Goal: Information Seeking & Learning: Learn about a topic

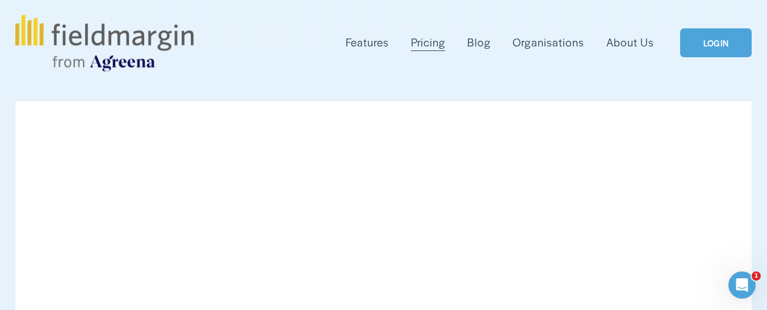
click at [0, 0] on span "Mapping" at bounding box center [0, 0] width 0 height 0
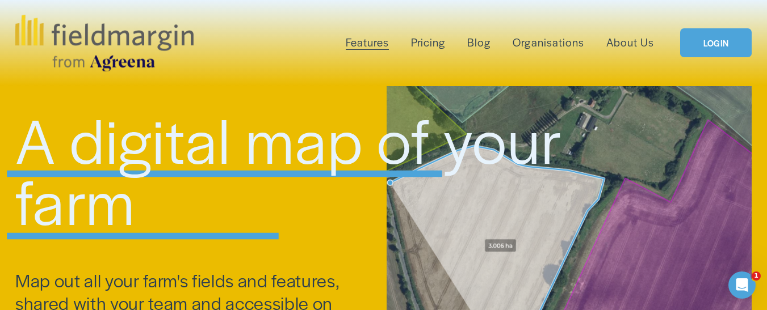
click at [426, 45] on link "Pricing" at bounding box center [428, 42] width 34 height 18
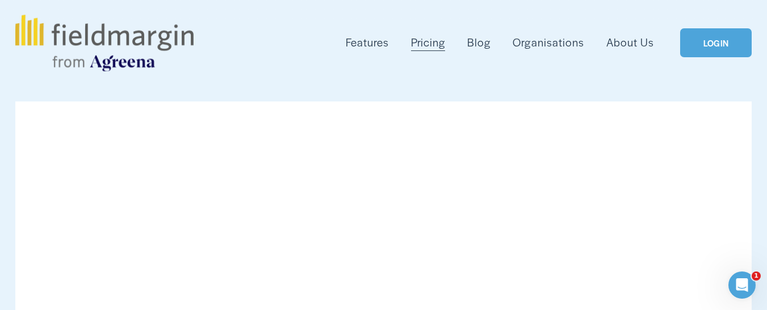
click at [0, 0] on span "Reporting" at bounding box center [0, 0] width 0 height 0
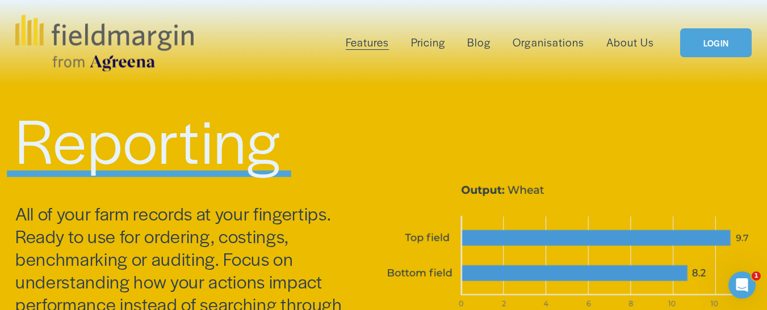
click at [412, 44] on link "Pricing" at bounding box center [428, 42] width 34 height 18
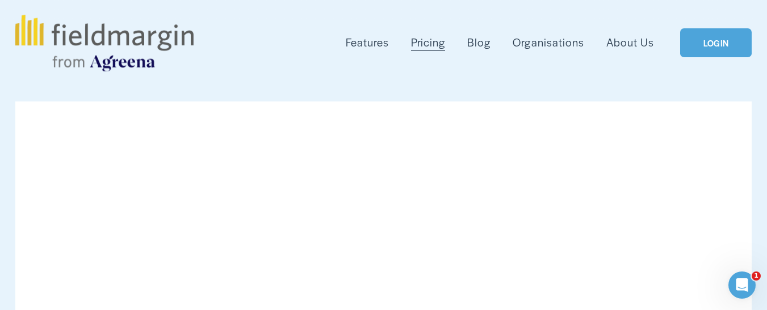
click at [702, 58] on div "Features Mapping Plan Work" at bounding box center [383, 43] width 736 height 57
click at [98, 43] on img at bounding box center [104, 43] width 178 height 57
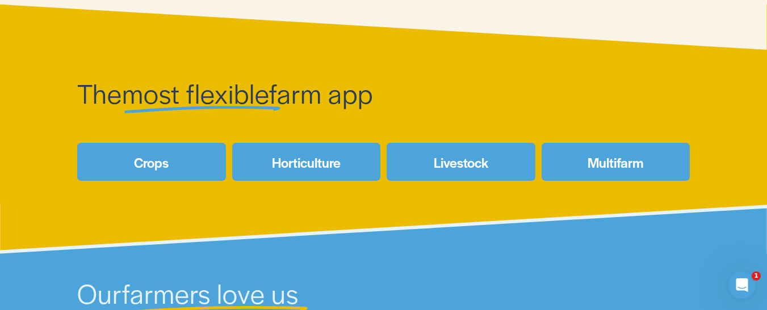
scroll to position [419, 0]
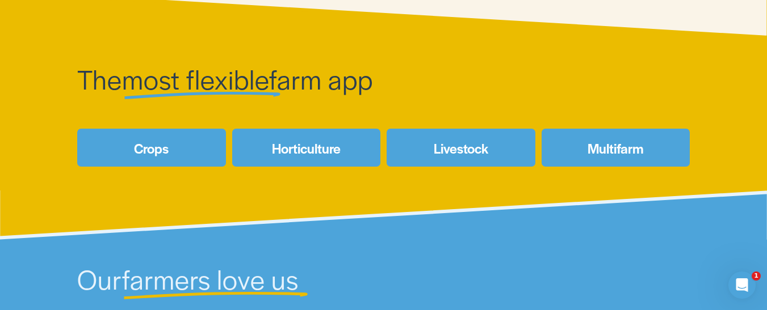
drag, startPoint x: 773, startPoint y: 21, endPoint x: 769, endPoint y: 54, distance: 33.8
click at [147, 165] on link "Crops" at bounding box center [151, 148] width 149 height 38
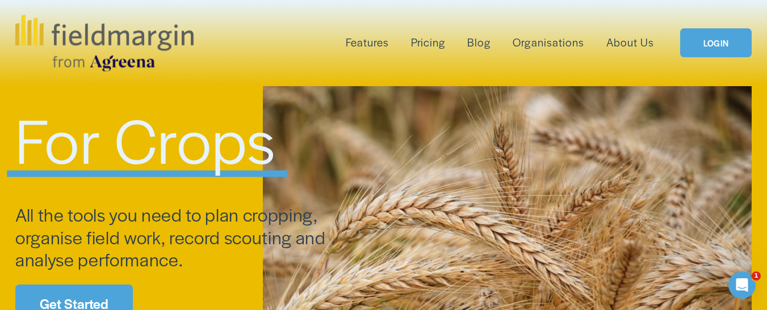
click at [264, 152] on span "For Crops" at bounding box center [145, 138] width 261 height 87
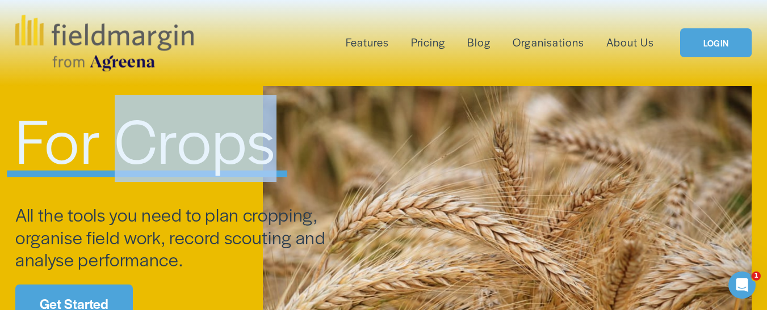
click at [264, 152] on span "For Crops" at bounding box center [145, 138] width 261 height 87
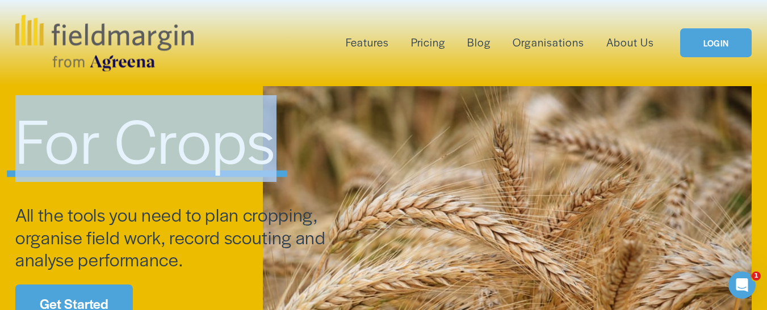
click at [264, 152] on span "For Crops" at bounding box center [145, 138] width 261 height 87
click at [201, 158] on span "For Crops" at bounding box center [145, 138] width 261 height 87
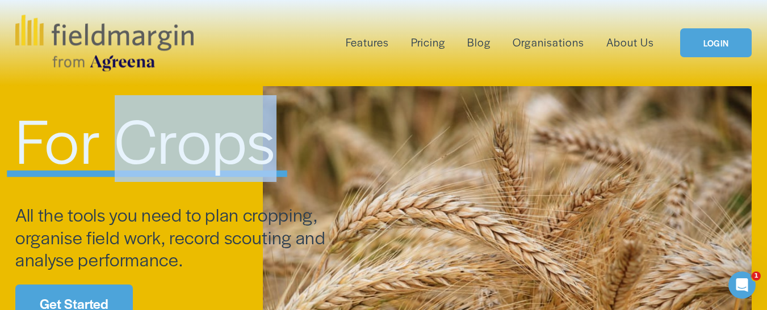
click at [201, 158] on span "For Crops" at bounding box center [145, 138] width 261 height 87
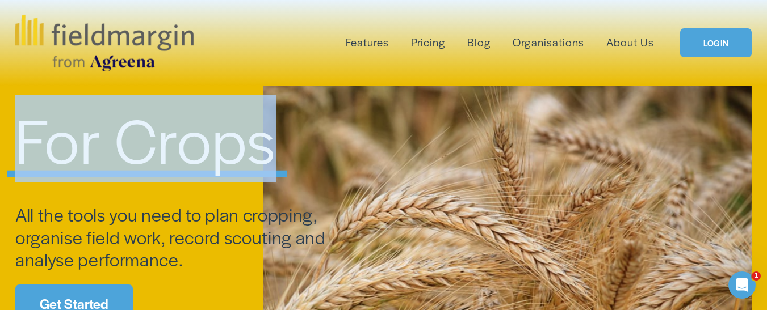
click at [201, 158] on span "For Crops" at bounding box center [145, 138] width 261 height 87
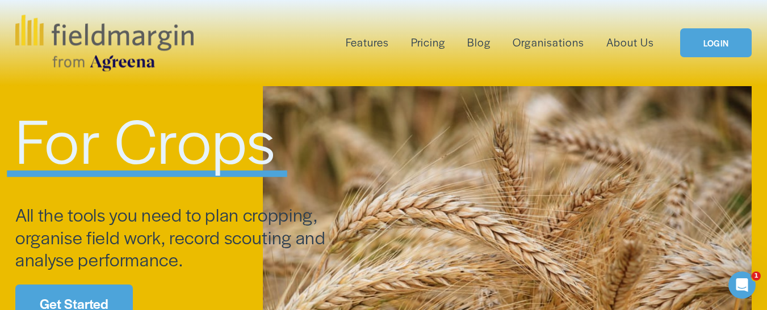
click at [142, 224] on span "All the tools you need to plan cropping, organise field work, record scouting a…" at bounding box center [172, 237] width 314 height 70
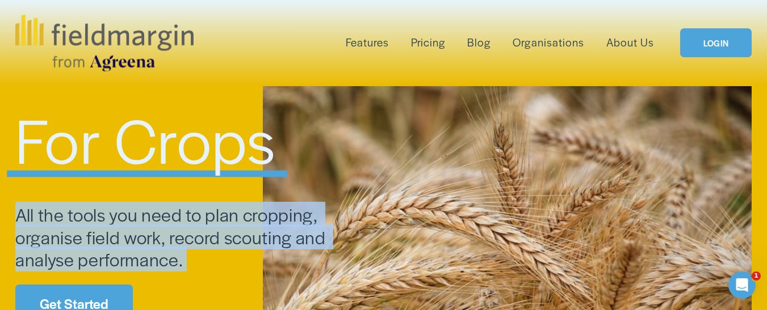
click at [142, 224] on span "All the tools you need to plan cropping, organise field work, record scouting a…" at bounding box center [172, 237] width 314 height 70
click at [142, 232] on span "All the tools you need to plan cropping, organise field work, record scouting a…" at bounding box center [172, 237] width 314 height 70
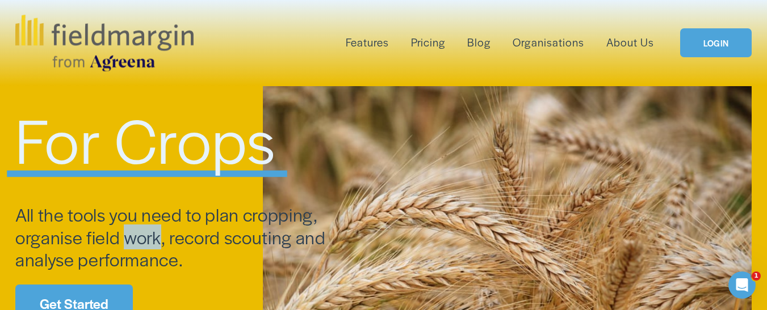
click at [142, 232] on span "All the tools you need to plan cropping, organise field work, record scouting a…" at bounding box center [172, 237] width 314 height 70
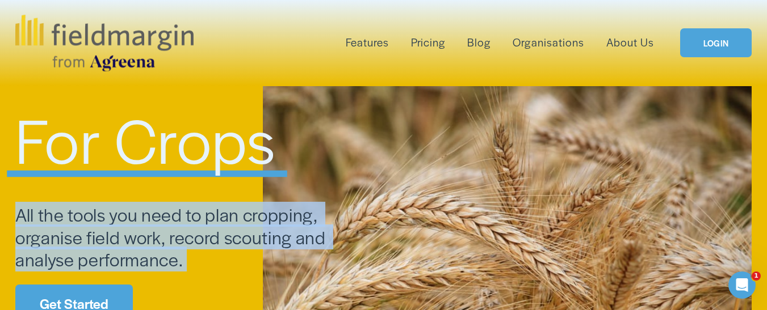
click at [142, 232] on span "All the tools you need to plan cropping, organise field work, record scouting a…" at bounding box center [172, 237] width 314 height 70
click at [237, 235] on span "All the tools you need to plan cropping, organise field work, record scouting a…" at bounding box center [172, 237] width 314 height 70
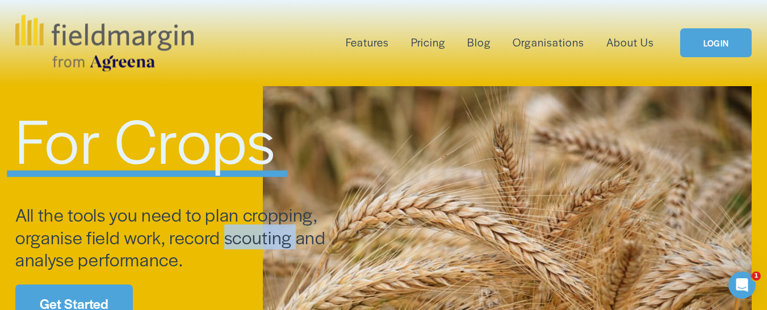
click at [237, 235] on span "All the tools you need to plan cropping, organise field work, record scouting a…" at bounding box center [172, 237] width 314 height 70
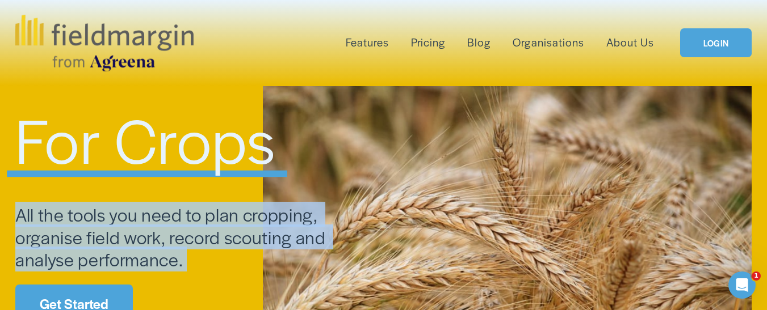
click at [237, 235] on span "All the tools you need to plan cropping, organise field work, record scouting a…" at bounding box center [172, 237] width 314 height 70
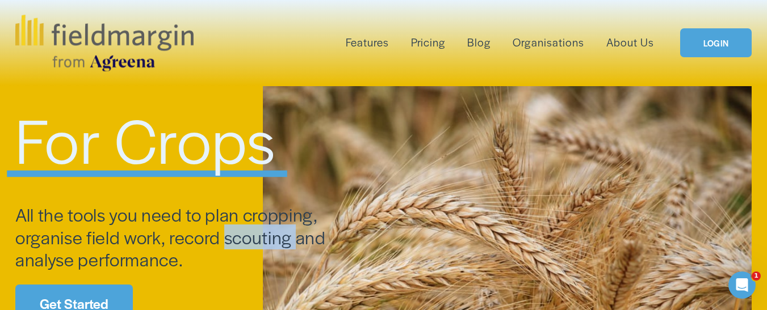
click at [237, 235] on span "All the tools you need to plan cropping, organise field work, record scouting a…" at bounding box center [172, 237] width 314 height 70
click at [192, 241] on span "All the tools you need to plan cropping, organise field work, record scouting a…" at bounding box center [172, 237] width 314 height 70
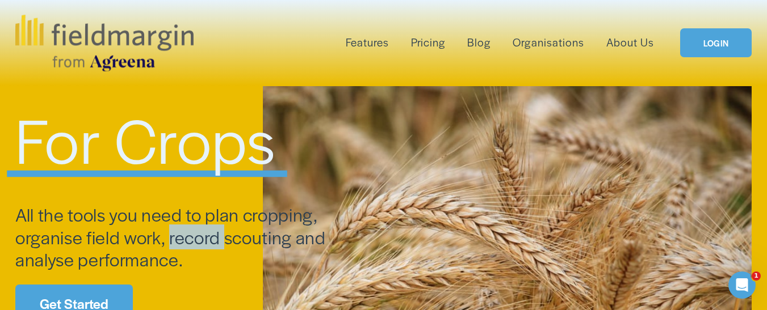
click at [192, 241] on span "All the tools you need to plan cropping, organise field work, record scouting a…" at bounding box center [172, 237] width 314 height 70
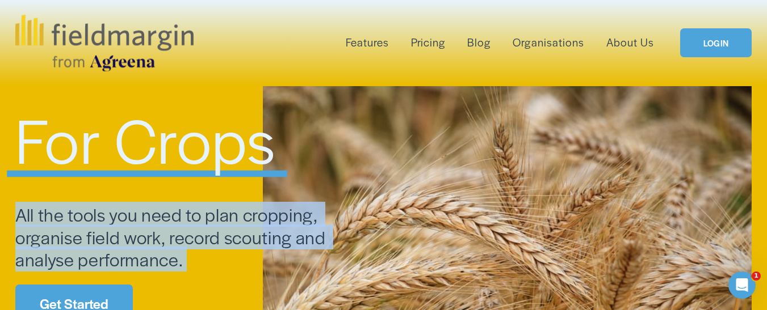
click at [192, 241] on span "All the tools you need to plan cropping, organise field work, record scouting a…" at bounding box center [172, 237] width 314 height 70
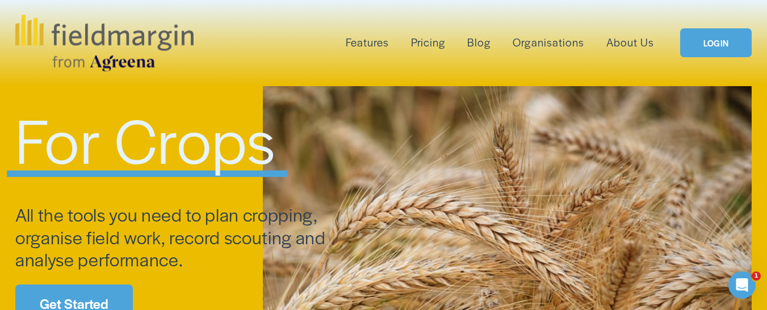
click at [153, 175] on span "For Crops" at bounding box center [145, 138] width 261 height 87
click at [142, 229] on span "All the tools you need to plan cropping, organise field work, record scouting a…" at bounding box center [172, 237] width 314 height 70
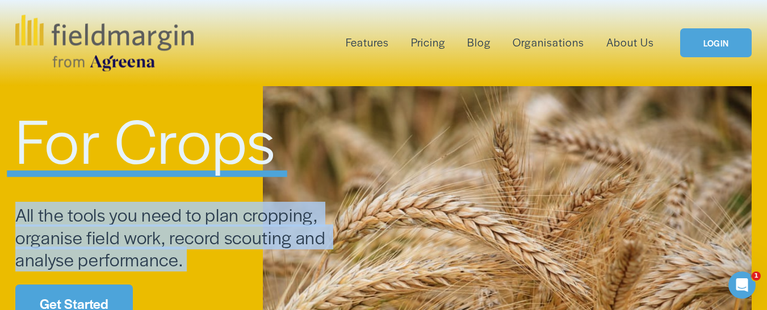
click at [142, 229] on span "All the tools you need to plan cropping, organise field work, record scouting a…" at bounding box center [172, 237] width 314 height 70
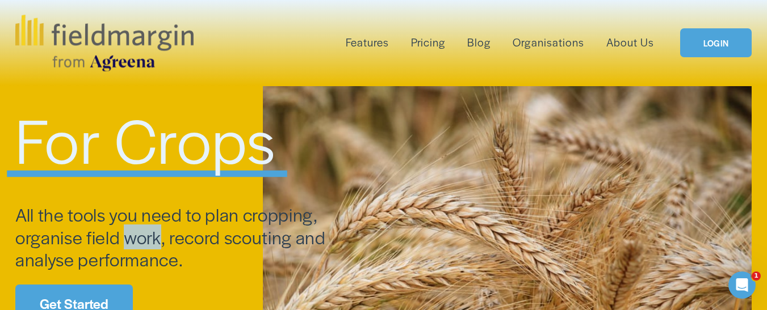
click at [142, 229] on span "All the tools you need to plan cropping, organise field work, record scouting a…" at bounding box center [172, 237] width 314 height 70
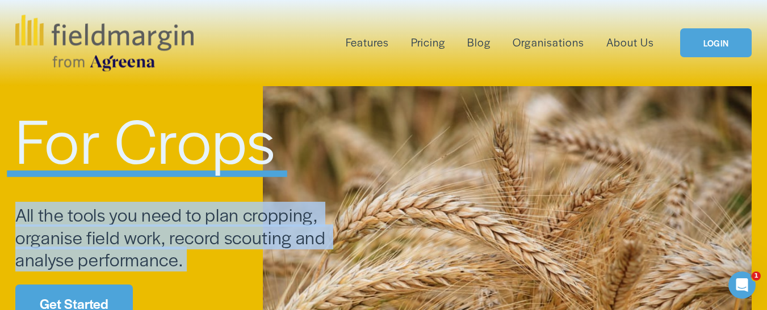
click at [142, 229] on span "All the tools you need to plan cropping, organise field work, record scouting a…" at bounding box center [172, 237] width 314 height 70
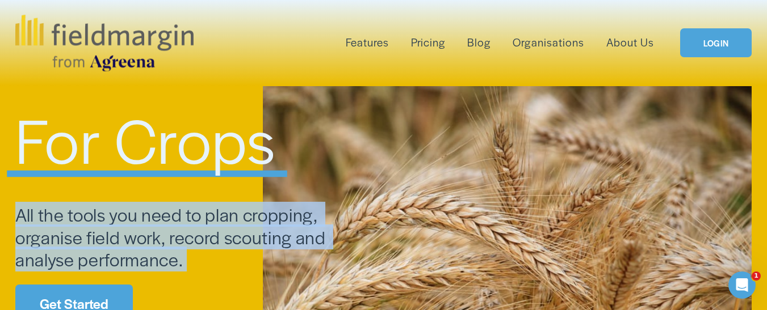
click at [142, 229] on span "All the tools you need to plan cropping, organise field work, record scouting a…" at bounding box center [172, 237] width 314 height 70
click at [142, 224] on span "All the tools you need to plan cropping, organise field work, record scouting a…" at bounding box center [172, 237] width 314 height 70
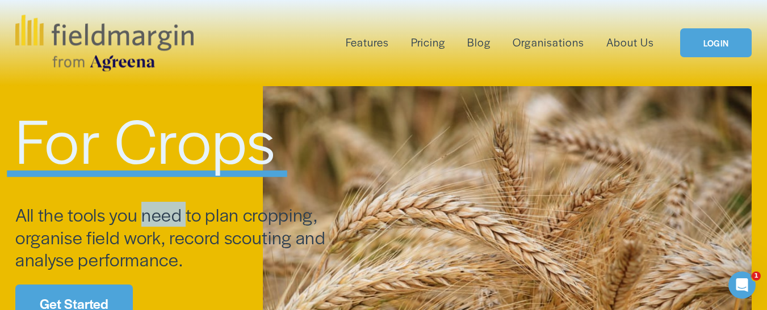
click at [142, 224] on span "All the tools you need to plan cropping, organise field work, record scouting a…" at bounding box center [172, 237] width 314 height 70
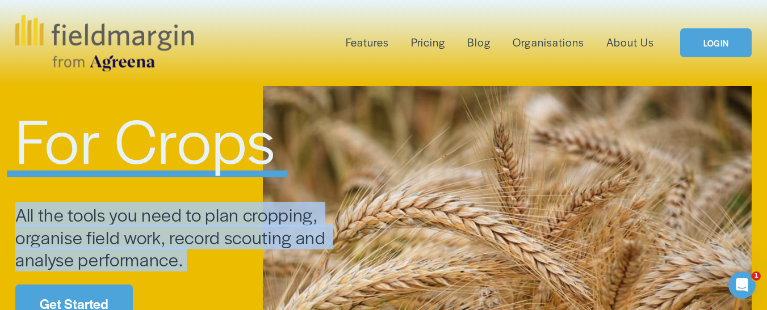
click at [142, 224] on span "All the tools you need to plan cropping, organise field work, record scouting a…" at bounding box center [172, 237] width 314 height 70
